Goal: Navigation & Orientation: Go to known website

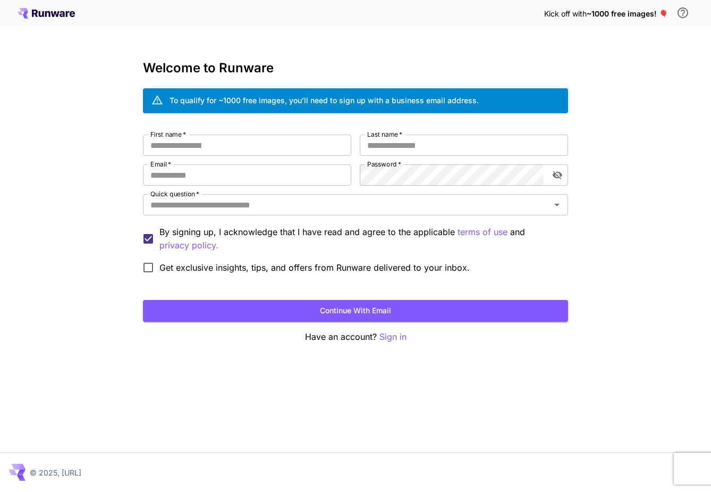
click at [83, 241] on div "Kick off with ~1000 free images! 🎈 Welcome to Runware To qualify for ~1000 free…" at bounding box center [355, 246] width 711 height 492
click at [56, 14] on icon at bounding box center [55, 14] width 9 height 6
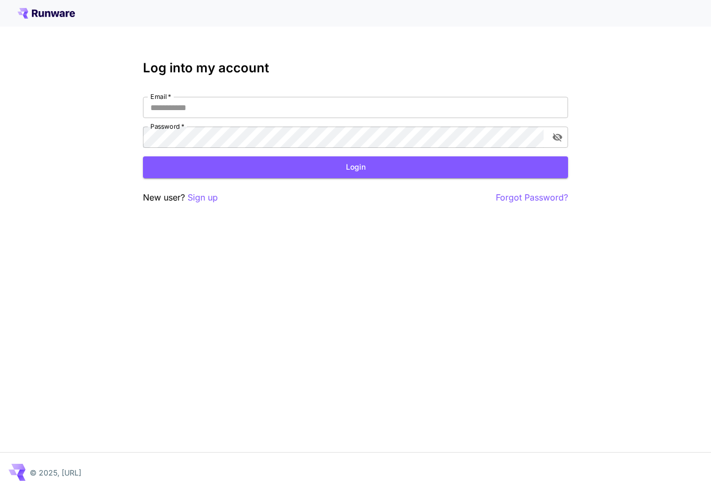
click at [56, 14] on icon at bounding box center [55, 14] width 9 height 6
